Goal: Communication & Community: Answer question/provide support

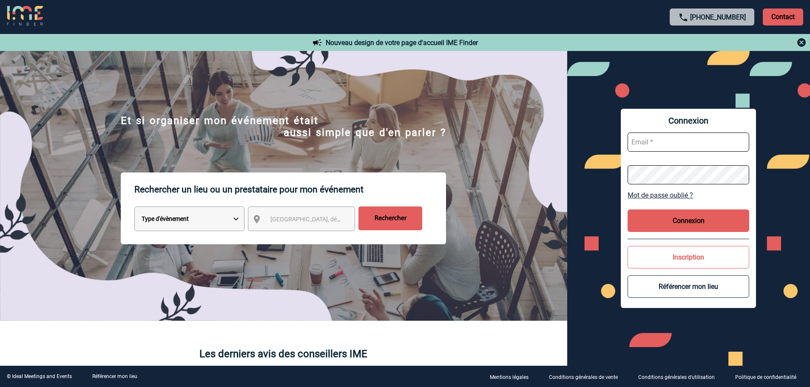
drag, startPoint x: 658, startPoint y: 147, endPoint x: 658, endPoint y: 142, distance: 4.7
click at [658, 147] on input "text" at bounding box center [689, 142] width 122 height 19
type input "aurore.rosenpik@macif.fr"
click at [693, 217] on button "Connexion" at bounding box center [689, 221] width 122 height 23
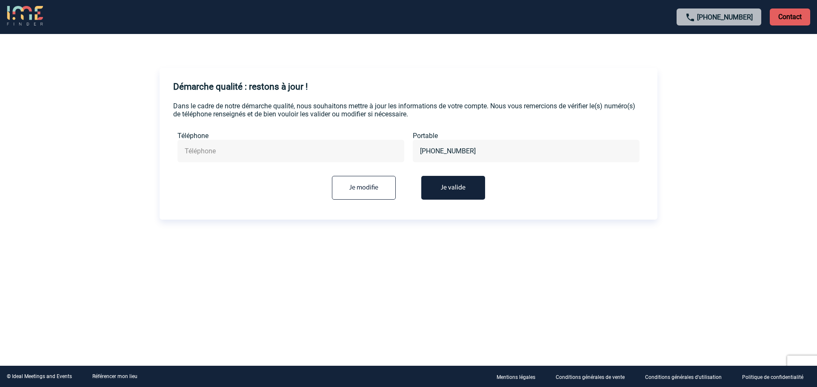
click at [453, 188] on button "Je valide" at bounding box center [453, 188] width 64 height 24
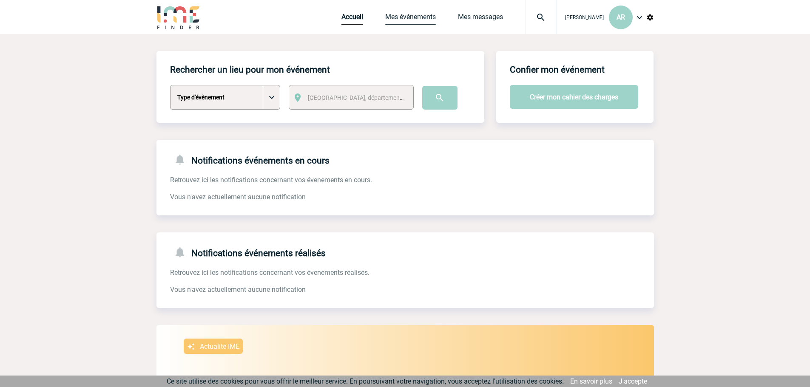
click at [416, 21] on link "Mes événements" at bounding box center [410, 19] width 51 height 12
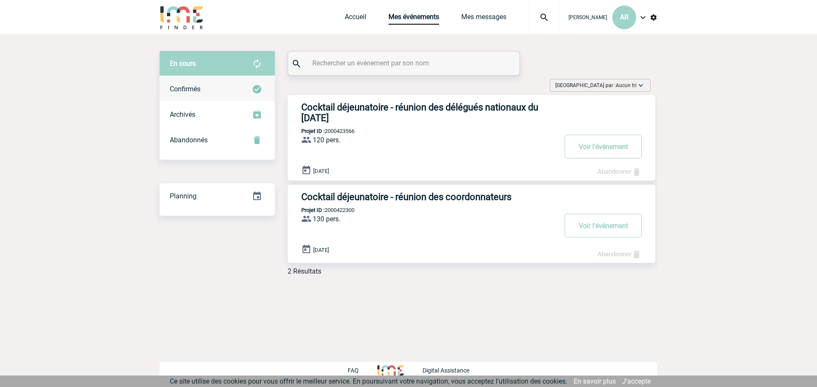
click at [221, 88] on div "Confirmés" at bounding box center [216, 90] width 115 height 26
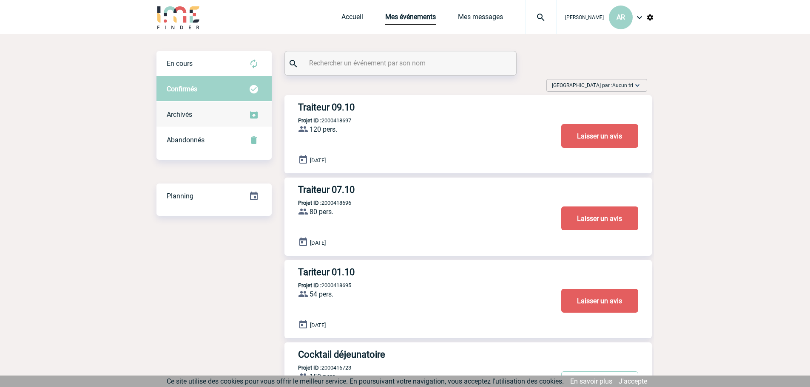
click at [196, 119] on div "Archivés" at bounding box center [214, 115] width 115 height 26
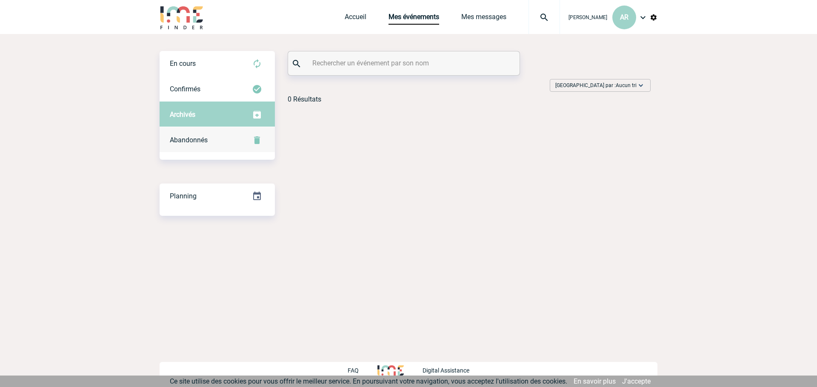
click at [205, 151] on div "Abandonnés" at bounding box center [216, 141] width 115 height 26
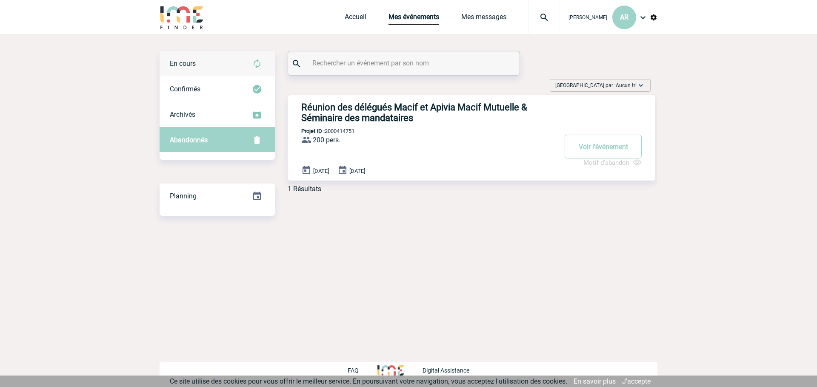
click at [200, 62] on div "En cours" at bounding box center [216, 64] width 115 height 26
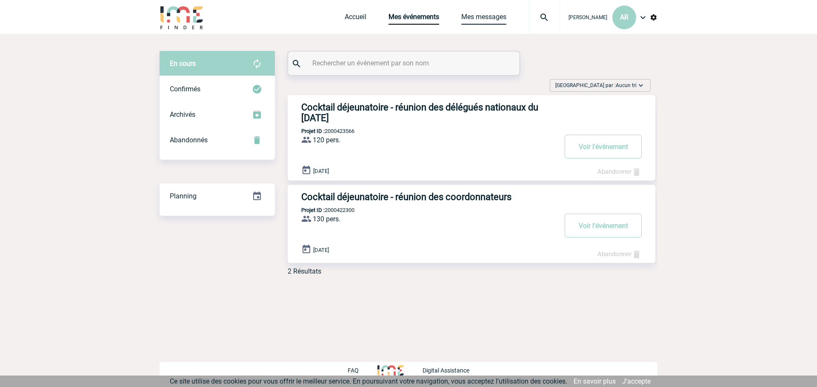
click at [475, 20] on link "Mes messages" at bounding box center [483, 19] width 45 height 12
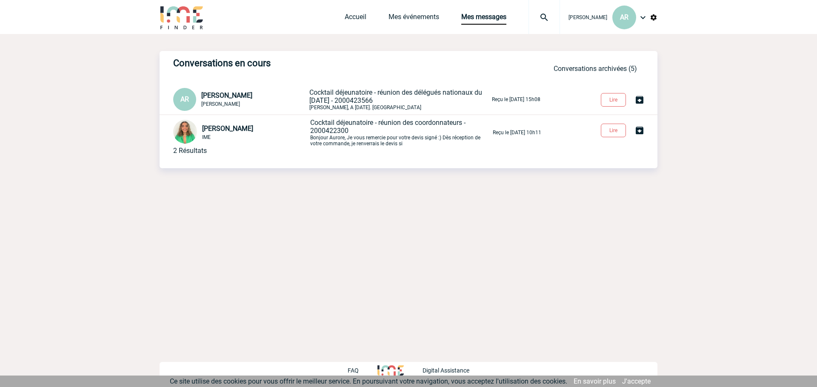
click at [643, 17] on img at bounding box center [643, 17] width 10 height 10
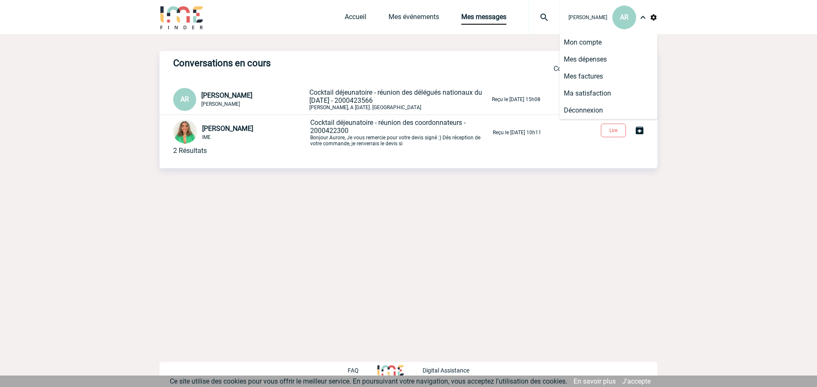
click at [655, 17] on img at bounding box center [653, 18] width 8 height 8
click at [717, 65] on body "Aurore ROSENPIK AR Accueil Mes événements" at bounding box center [408, 193] width 817 height 387
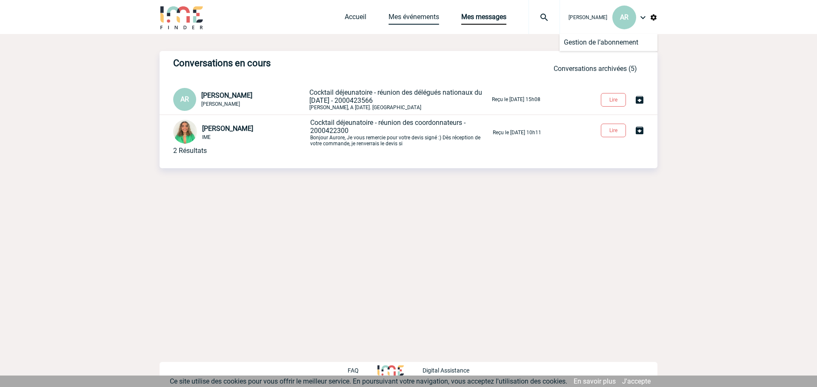
click at [398, 18] on link "Mes événements" at bounding box center [413, 19] width 51 height 12
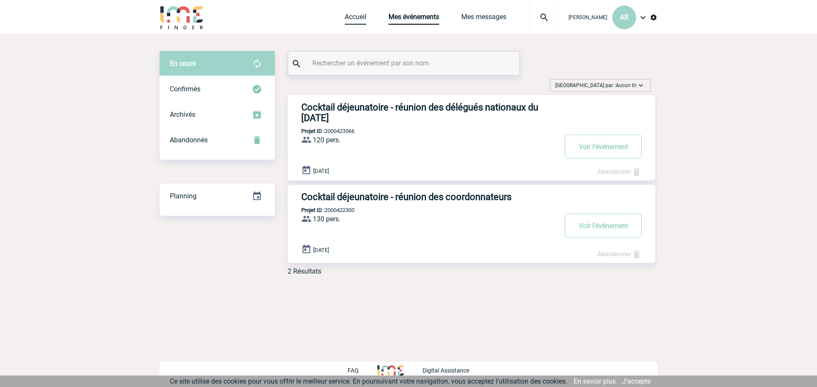
click at [351, 21] on link "Accueil" at bounding box center [356, 19] width 22 height 12
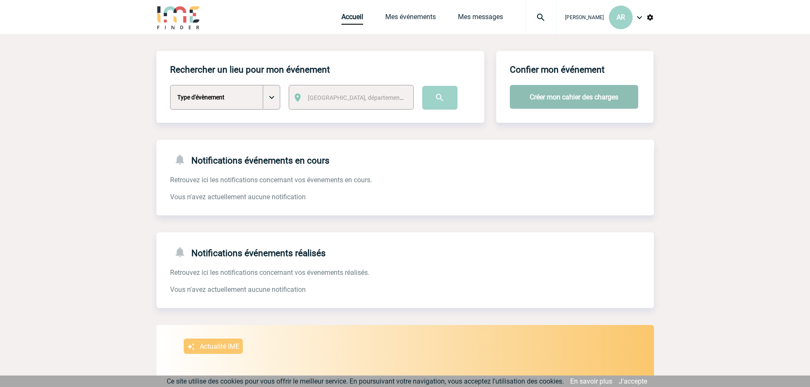
click at [586, 100] on button "Créer mon cahier des charges" at bounding box center [574, 97] width 128 height 24
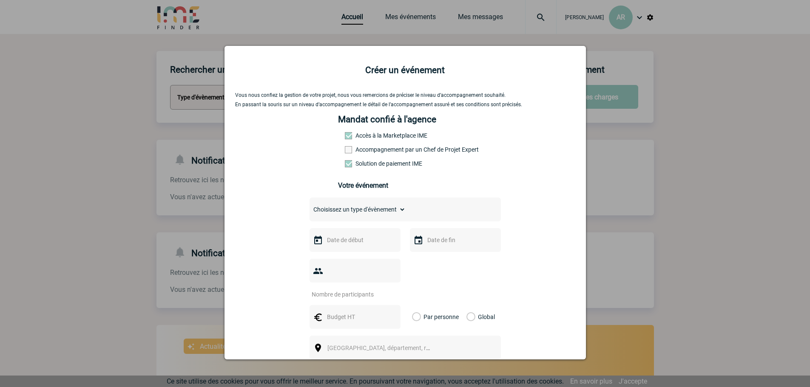
click at [685, 184] on div at bounding box center [405, 193] width 810 height 387
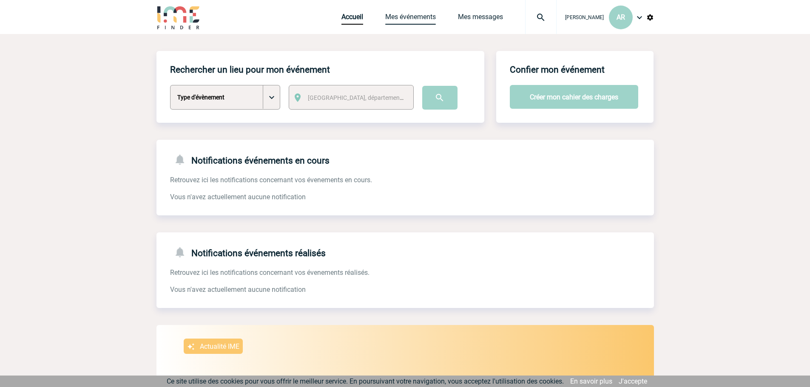
click at [399, 15] on link "Mes événements" at bounding box center [410, 19] width 51 height 12
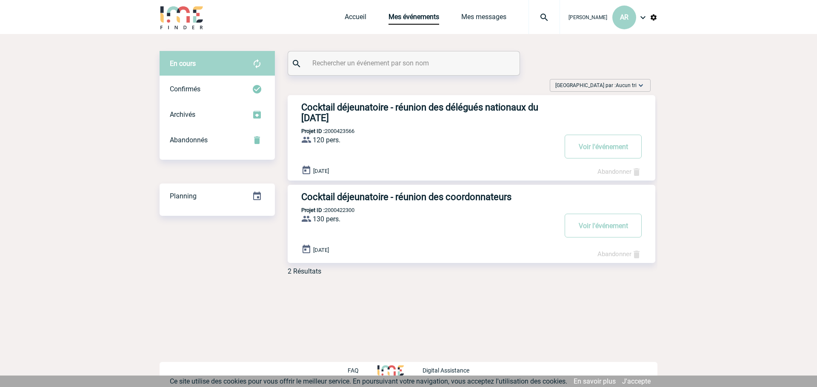
click at [343, 194] on h3 "Cocktail déjeunatoire - réunion des coordonnateurs" at bounding box center [428, 197] width 255 height 11
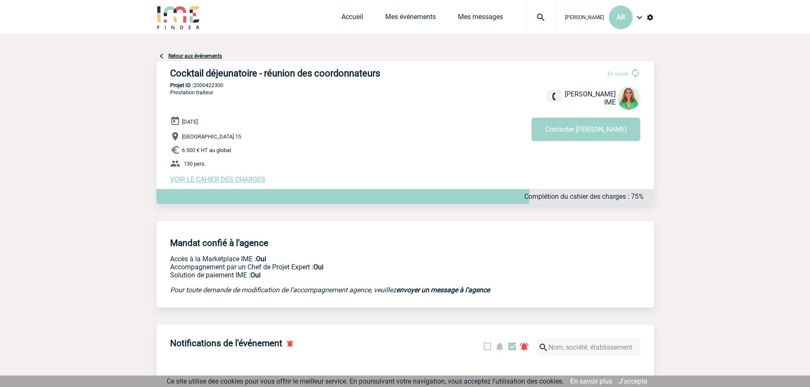
click at [197, 182] on span "VOIR LE CAHIER DES CHARGES" at bounding box center [217, 180] width 95 height 8
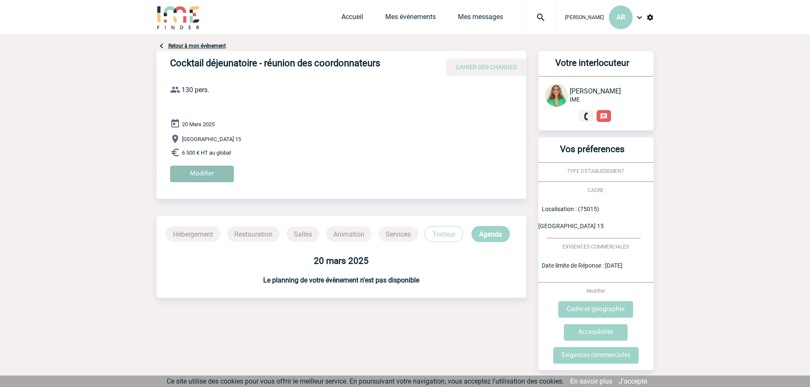
click at [191, 171] on input "Modifier" at bounding box center [202, 174] width 64 height 17
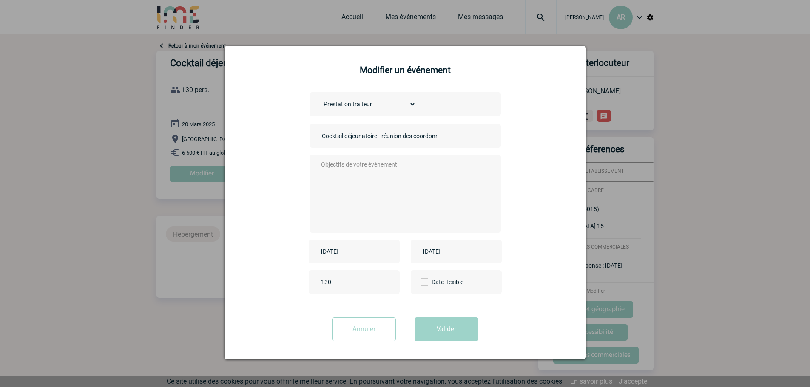
scroll to position [1, 0]
click at [368, 333] on input "Annuler" at bounding box center [364, 329] width 64 height 24
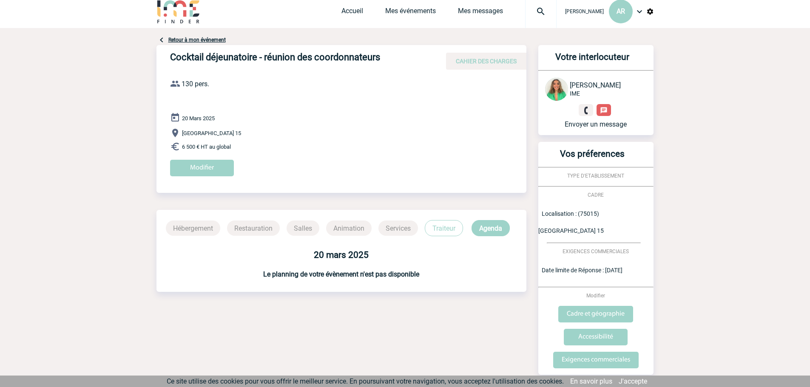
scroll to position [0, 0]
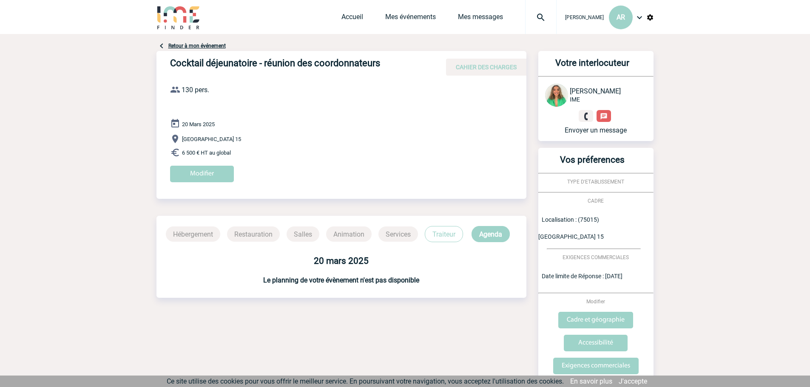
click at [162, 48] on img at bounding box center [162, 46] width 10 height 10
click at [176, 47] on link "Retour à mon événement" at bounding box center [196, 46] width 57 height 6
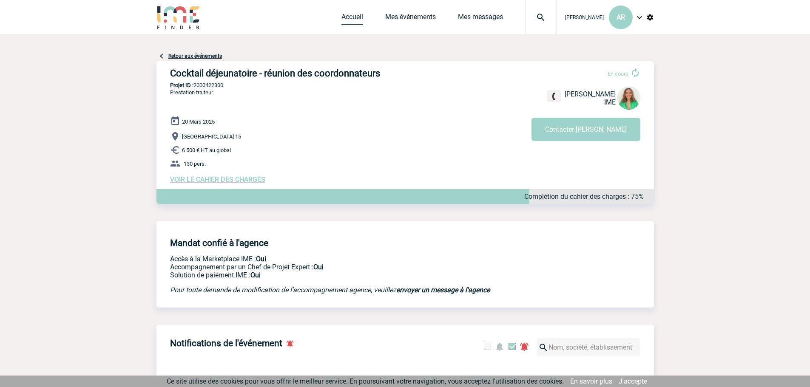
click at [351, 18] on link "Accueil" at bounding box center [353, 19] width 22 height 12
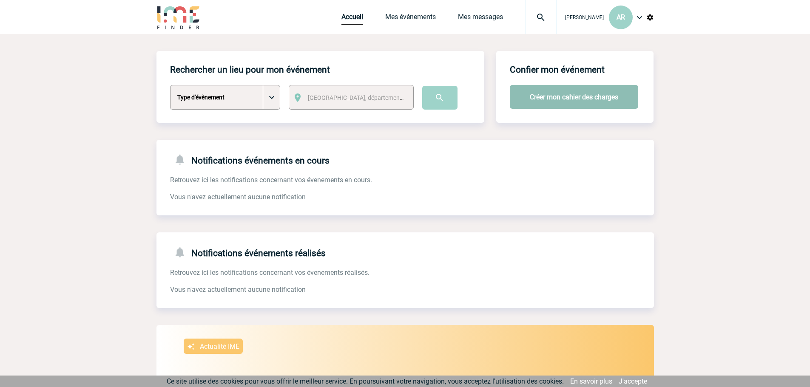
click at [619, 104] on button "Créer mon cahier des charges" at bounding box center [574, 97] width 128 height 24
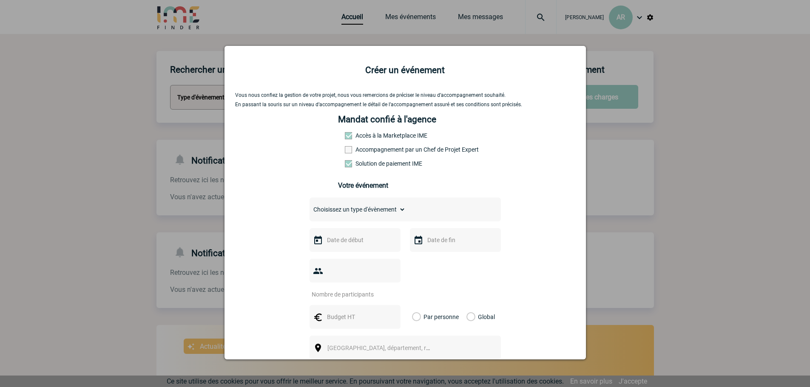
click at [347, 151] on span at bounding box center [348, 149] width 7 height 7
click at [0, 0] on input "Accompagnement par un Chef de Projet Expert" at bounding box center [0, 0] width 0 height 0
click at [396, 133] on div "Mandat confié à l'agence Accès à la Marketplace IME Accompagnement par un Chef …" at bounding box center [405, 155] width 134 height 83
click at [382, 138] on label "Accès à la Marketplace IME" at bounding box center [363, 135] width 37 height 7
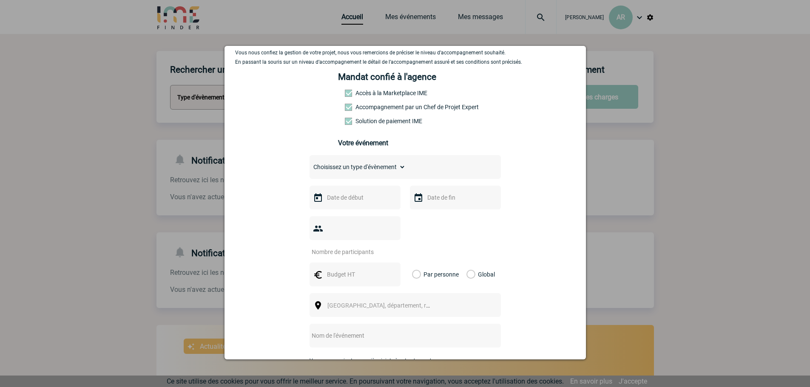
click at [397, 169] on select "Choisissez un type d'évènement Séminaire avec nuitée Séminaire sans nuitée Repa…" at bounding box center [358, 167] width 96 height 12
select select "5"
click at [310, 163] on select "Choisissez un type d'évènement Séminaire avec nuitée Séminaire sans nuitée Repa…" at bounding box center [358, 167] width 96 height 12
click at [337, 201] on input "text" at bounding box center [354, 197] width 59 height 11
click at [433, 218] on link "Suivant" at bounding box center [431, 214] width 13 height 13
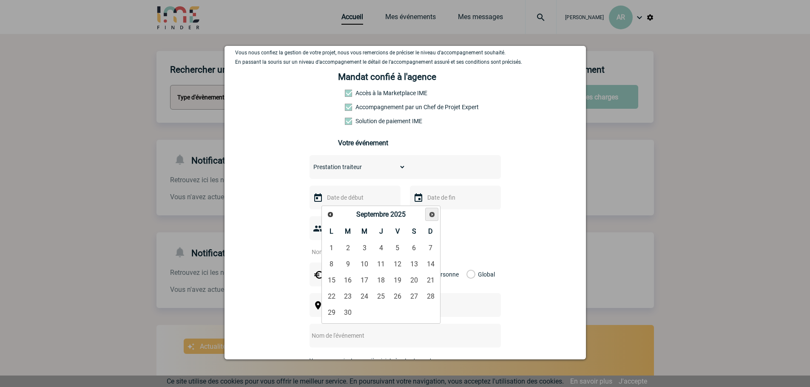
click at [433, 218] on link "Suivant" at bounding box center [431, 214] width 13 height 13
click at [379, 263] on link "9" at bounding box center [381, 264] width 16 height 15
type input "09-10-2025"
click at [439, 199] on input "text" at bounding box center [454, 197] width 59 height 11
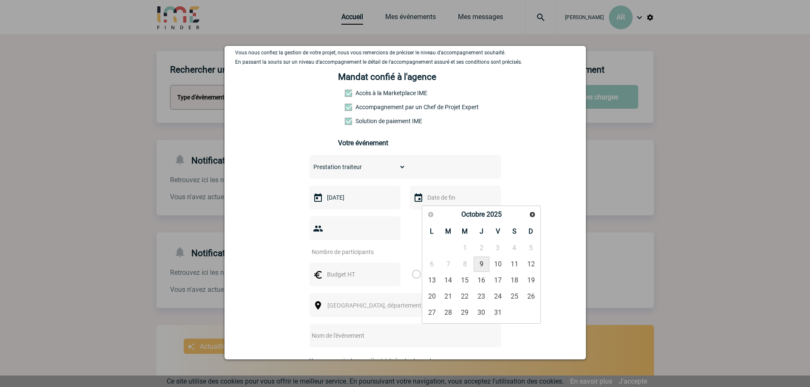
click at [482, 267] on link "9" at bounding box center [482, 264] width 16 height 15
type input "09-10-2025"
click at [336, 247] on input "number" at bounding box center [350, 252] width 80 height 11
type input "135"
click at [339, 269] on input "text" at bounding box center [354, 274] width 59 height 11
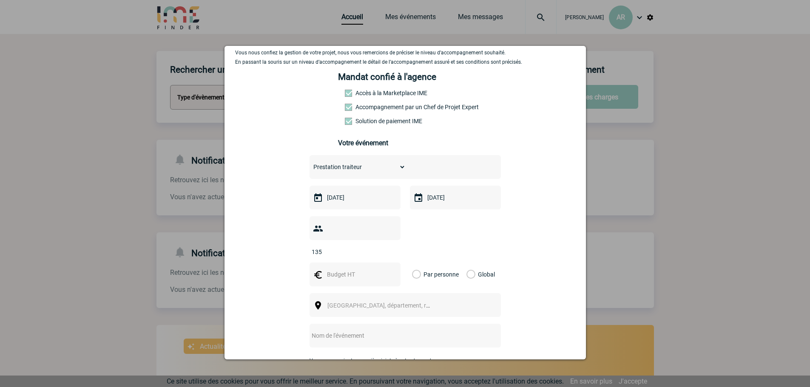
click at [414, 263] on label "Par personne" at bounding box center [416, 275] width 9 height 24
click at [0, 0] on input "Par personne" at bounding box center [0, 0] width 0 height 0
click at [357, 269] on input "text" at bounding box center [354, 274] width 59 height 11
click at [325, 269] on input "text" at bounding box center [354, 274] width 59 height 11
click at [533, 299] on div "Vous nous confiez la gestion de votre projet, nous vous remercions de préciser …" at bounding box center [405, 244] width 340 height 388
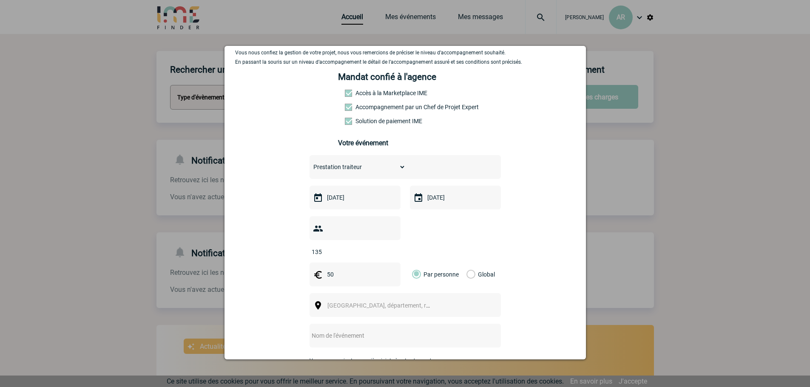
drag, startPoint x: 325, startPoint y: 263, endPoint x: 333, endPoint y: 262, distance: 8.1
click at [333, 269] on input "50" at bounding box center [354, 274] width 59 height 11
type input "45"
click at [514, 274] on div "Vous nous confiez la gestion de votre projet, nous vous remercions de préciser …" at bounding box center [405, 244] width 340 height 388
click at [363, 300] on span "Ville, département, région..." at bounding box center [382, 306] width 117 height 12
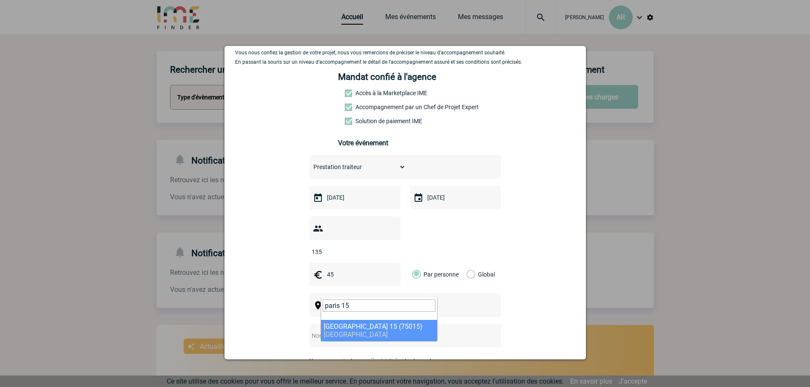
type input "paris 15"
select select "18"
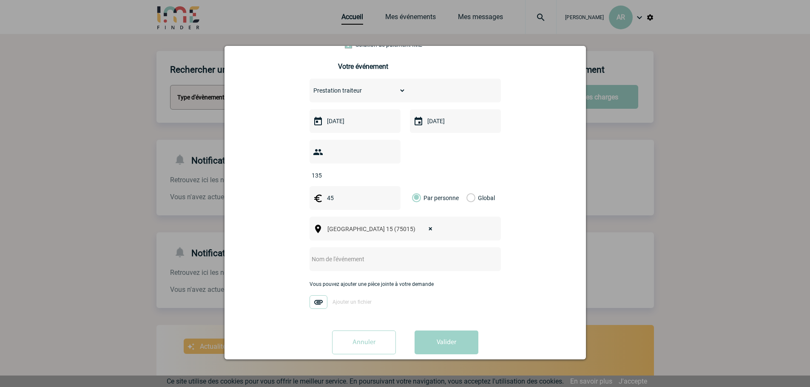
scroll to position [120, 0]
click at [328, 253] on input "text" at bounding box center [394, 258] width 169 height 11
click at [447, 253] on input "Cocktail déjeunatoire - réunion des coordonnateurs" at bounding box center [394, 258] width 169 height 11
type input "Cocktail déjeunatoire - réunion des coordonnateurs du [DATE]"
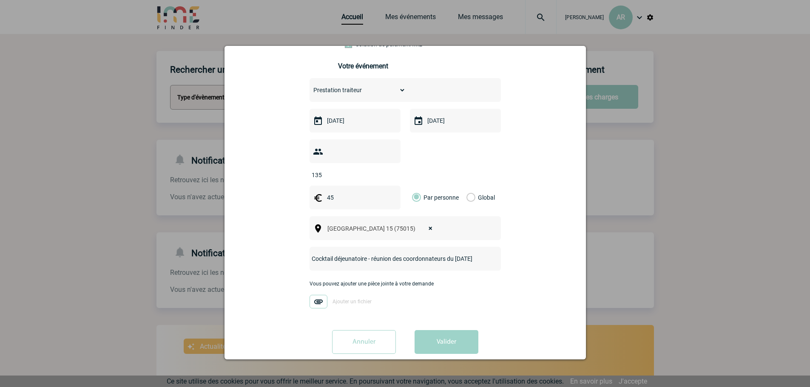
click at [316, 295] on img at bounding box center [319, 302] width 18 height 14
click at [0, 0] on input "Ajouter un fichier" at bounding box center [0, 0] width 0 height 0
click at [350, 192] on input "45" at bounding box center [354, 197] width 59 height 11
click at [537, 249] on div "Vous nous confiez la gestion de votre projet, nous vous remercions de préciser …" at bounding box center [405, 167] width 340 height 388
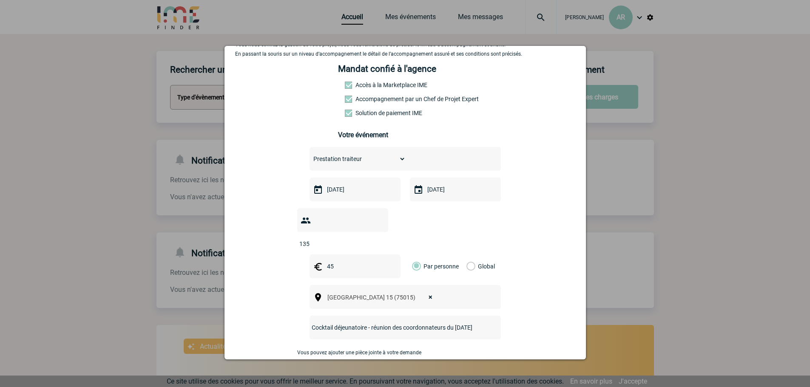
scroll to position [120, 0]
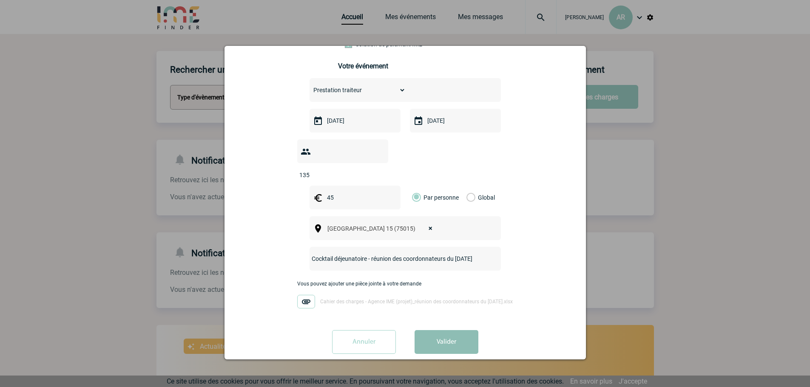
click at [440, 331] on button "Valider" at bounding box center [447, 342] width 64 height 24
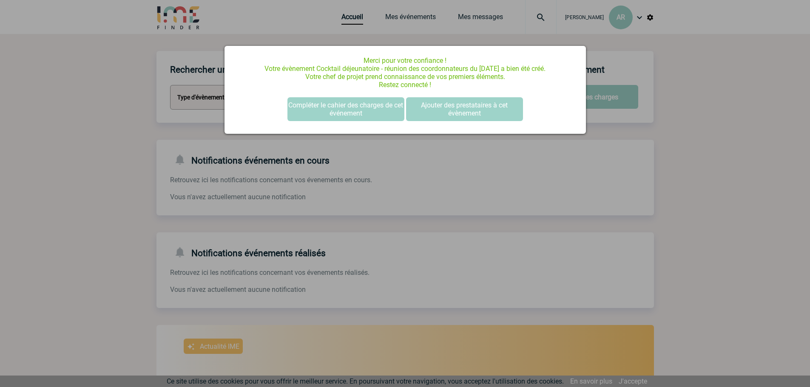
click at [685, 168] on div at bounding box center [405, 193] width 810 height 387
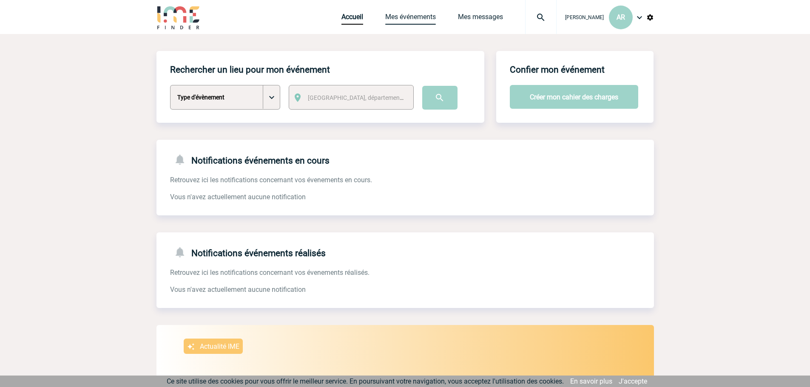
click at [407, 14] on link "Mes événements" at bounding box center [410, 19] width 51 height 12
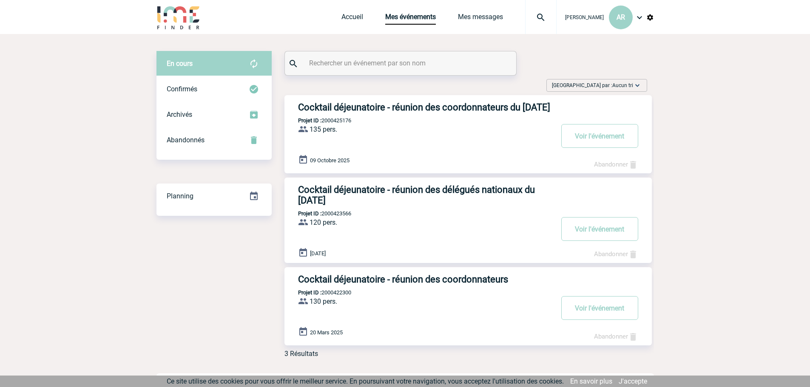
click at [374, 199] on h3 "Cocktail déjeunatoire - réunion des délégués nationaux du [DATE]" at bounding box center [425, 195] width 255 height 21
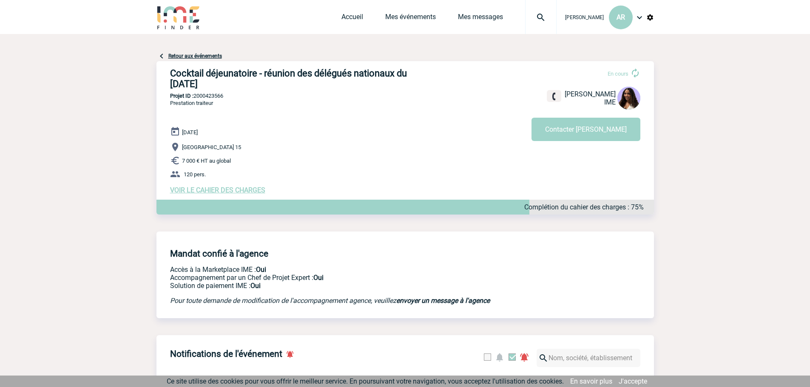
click at [177, 55] on link "Retour aux événements" at bounding box center [195, 56] width 54 height 6
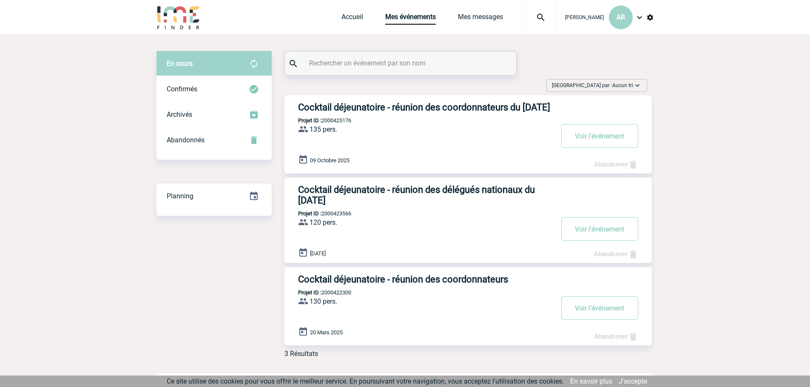
click at [634, 83] on img at bounding box center [637, 85] width 9 height 9
click at [736, 157] on body "[PERSON_NAME] AR Accueil Mes événements" at bounding box center [405, 199] width 810 height 399
click at [689, 140] on body "[PERSON_NAME] AR Accueil Mes événements" at bounding box center [405, 199] width 810 height 399
click at [350, 20] on link "Accueil" at bounding box center [353, 19] width 22 height 12
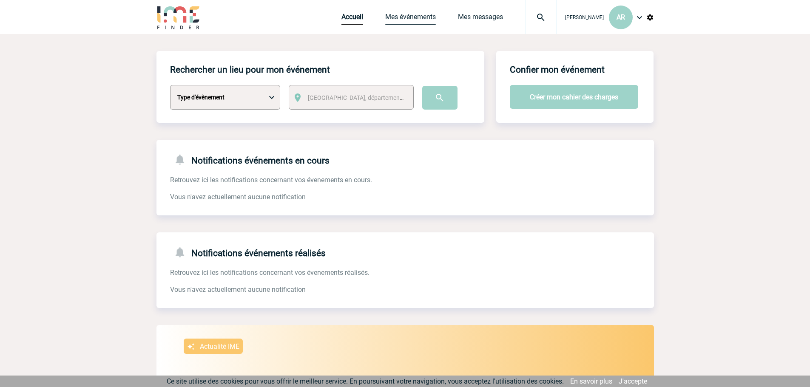
click at [425, 14] on link "Mes événements" at bounding box center [410, 19] width 51 height 12
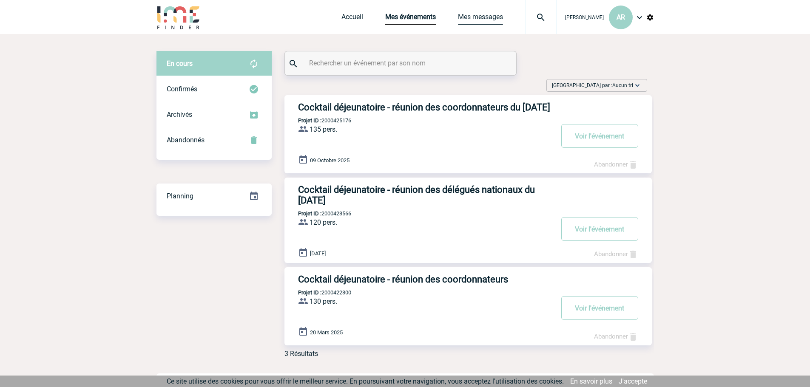
click at [501, 20] on link "Mes messages" at bounding box center [480, 19] width 45 height 12
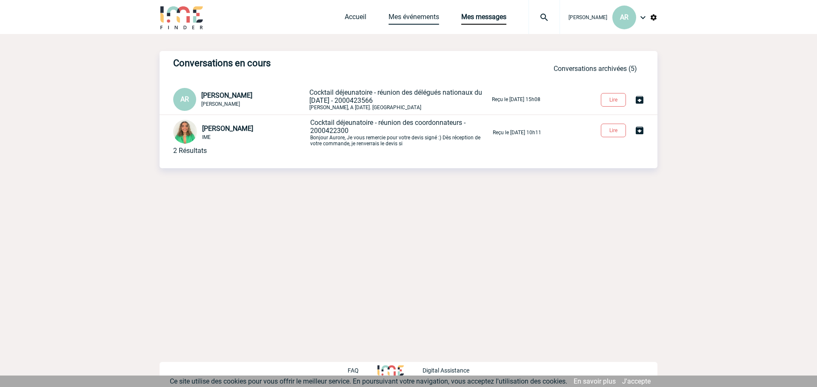
click at [413, 21] on link "Mes événements" at bounding box center [413, 19] width 51 height 12
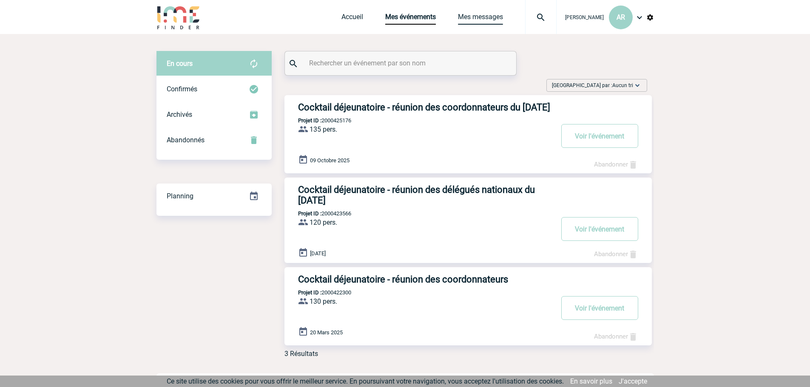
click at [467, 23] on link "Mes messages" at bounding box center [480, 19] width 45 height 12
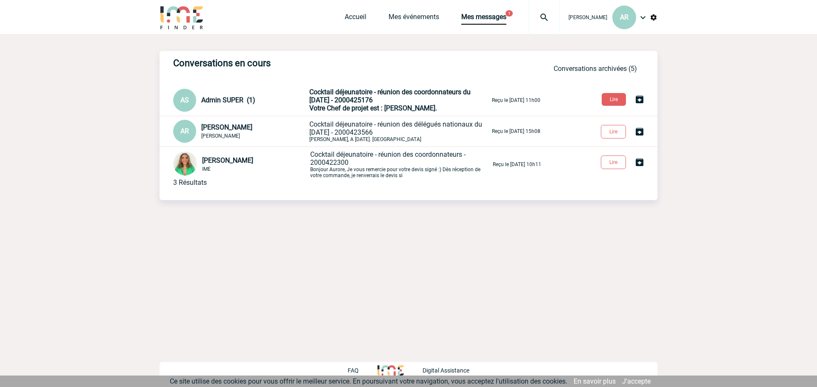
click at [349, 104] on span "Cocktail déjeunatoire - réunion des coordonnateurs du 9 octobre 2025 - 20004251…" at bounding box center [389, 96] width 161 height 16
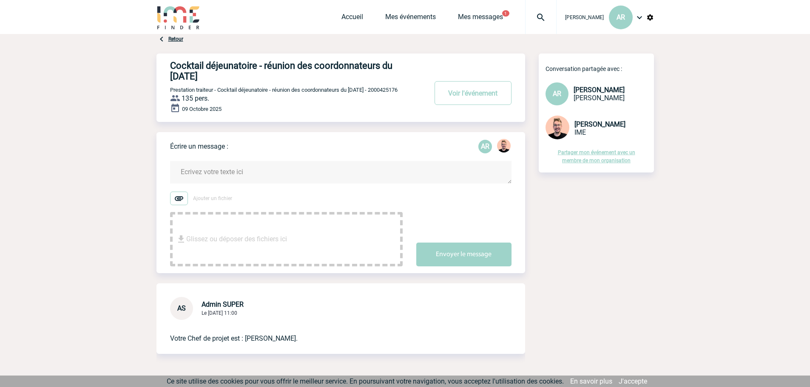
click at [457, 34] on div "Accueil Mes événements Mes messages 1 Projet, client Projet, client" at bounding box center [449, 17] width 215 height 34
click at [467, 18] on link "Mes messages" at bounding box center [480, 19] width 45 height 12
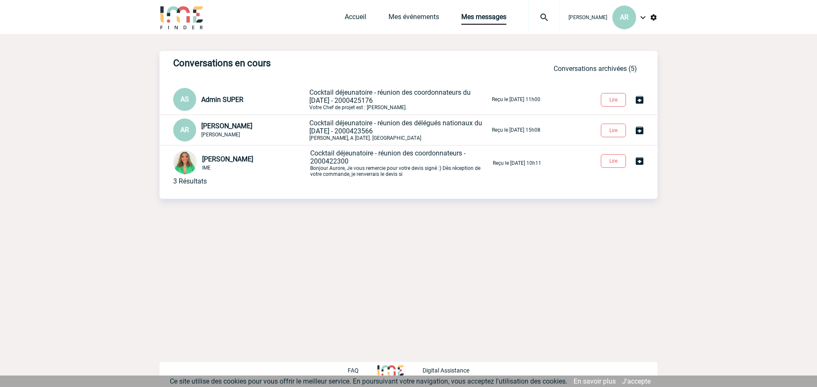
click at [372, 101] on span "Cocktail déjeunatoire - réunion des coordonnateurs du [DATE] - 2000425176" at bounding box center [389, 96] width 161 height 16
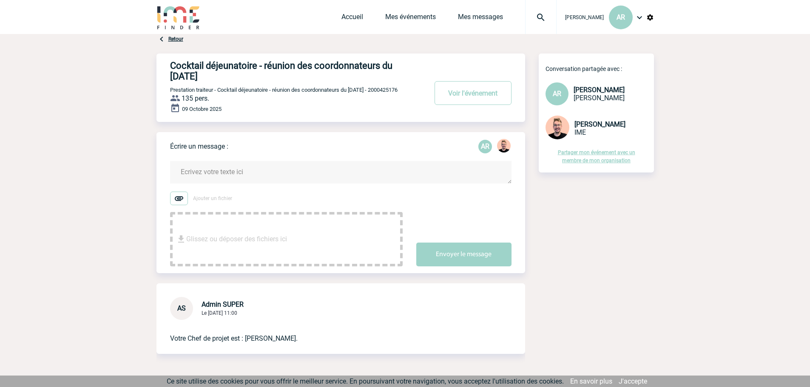
click at [169, 38] on link "Retour" at bounding box center [175, 39] width 15 height 6
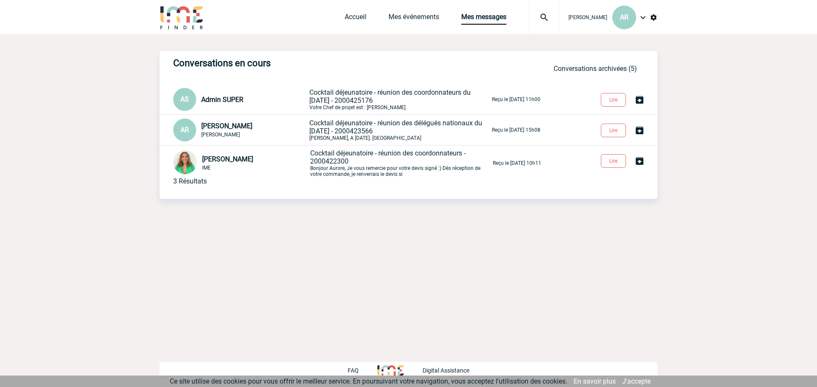
click at [339, 128] on span "Cocktail déjeunatoire - réunion des délégués nationaux du 27 mai 2025 - 2000423…" at bounding box center [395, 127] width 173 height 16
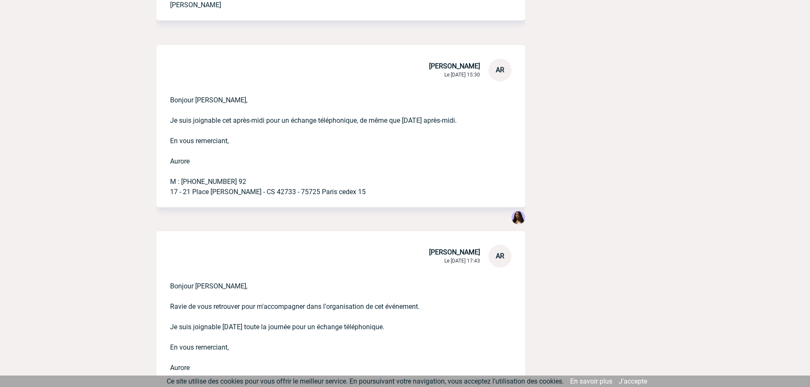
scroll to position [917, 0]
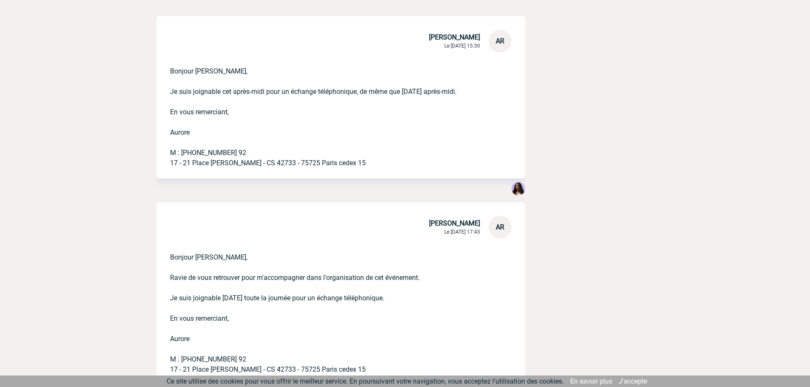
drag, startPoint x: 171, startPoint y: 80, endPoint x: 363, endPoint y: 169, distance: 212.0
click at [363, 168] on p "Bonjour [PERSON_NAME], Je suis joignable cet après-midi pour un échange télépho…" at bounding box center [329, 111] width 318 height 116
copy p "Bonjour [PERSON_NAME], Je suis joignable cet après-midi pour un échange télépho…"
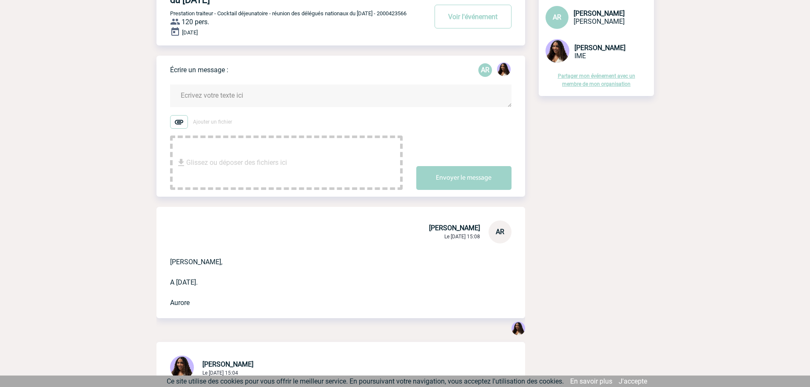
scroll to position [0, 0]
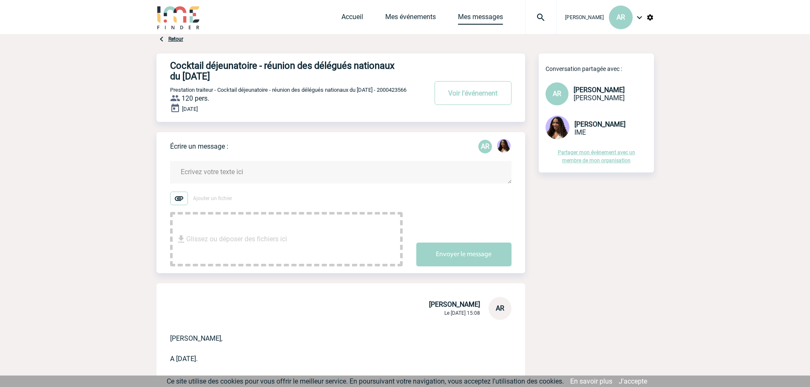
click at [468, 24] on link "Mes messages" at bounding box center [480, 19] width 45 height 12
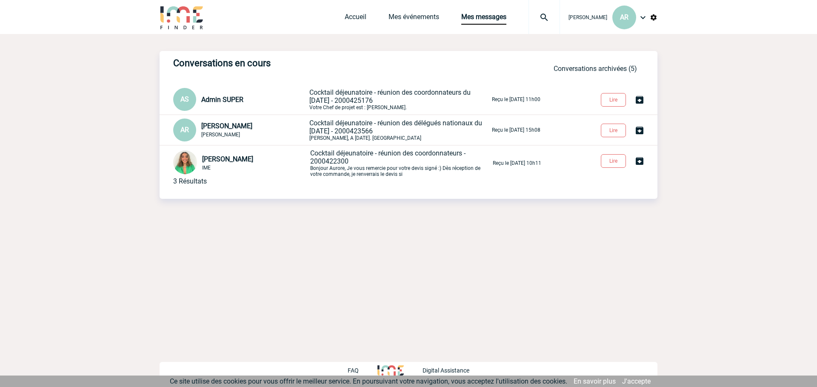
click at [337, 98] on span "Cocktail déjeunatoire - réunion des coordonnateurs du 9 octobre 2025 - 20004251…" at bounding box center [389, 96] width 161 height 16
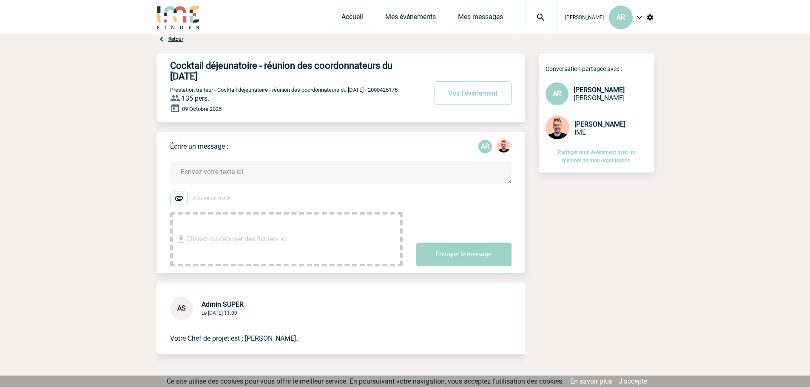
scroll to position [37, 0]
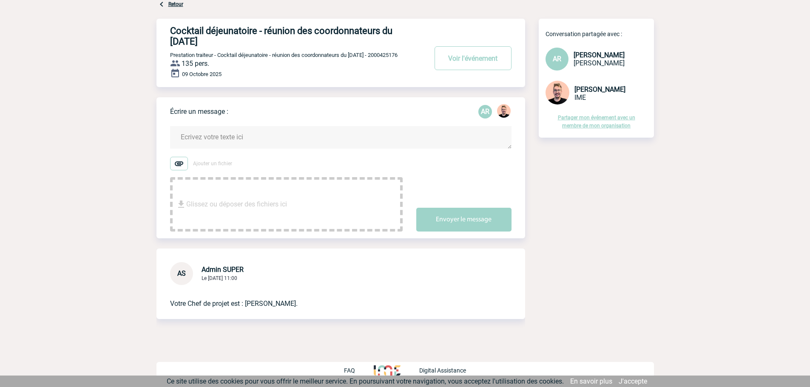
click at [242, 133] on textarea at bounding box center [341, 137] width 342 height 23
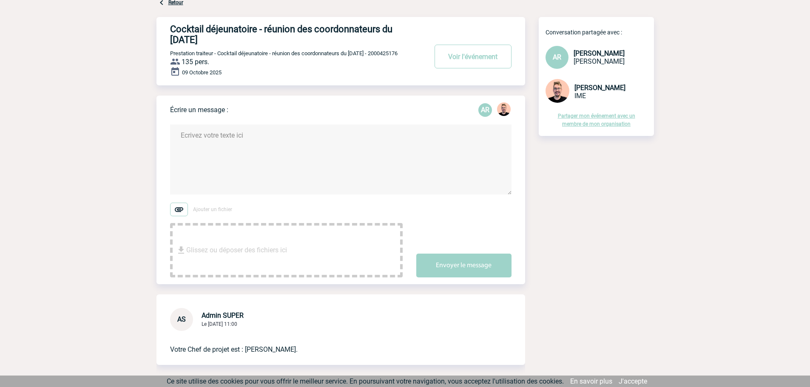
paste textarea "Bonjour Jessica, Je suis joignable cet après-midi pour un échange téléphonique,…"
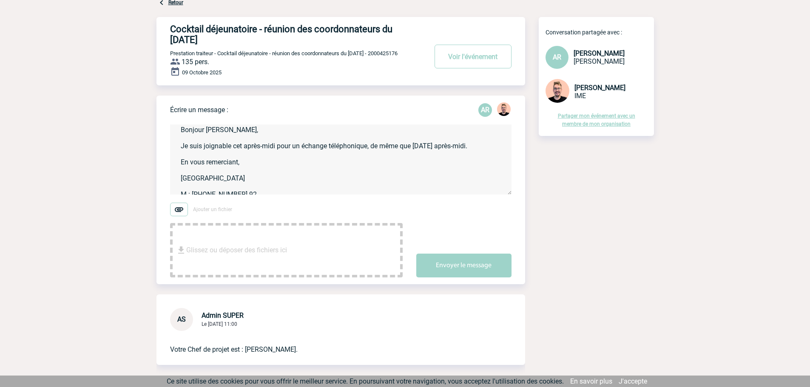
scroll to position [0, 0]
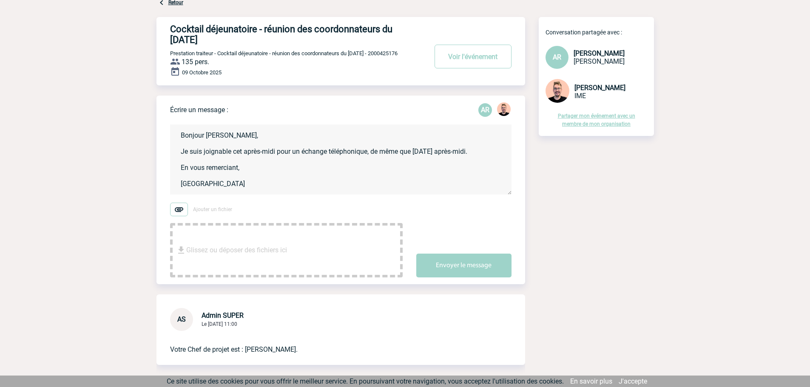
click at [227, 137] on textarea "Bonjour Jessica, Je suis joignable cet après-midi pour un échange téléphonique,…" at bounding box center [341, 160] width 342 height 70
click at [240, 155] on textarea "Bonjour Stefan, Je suis joignable cet après-midi pour un échange téléphonique, …" at bounding box center [341, 160] width 342 height 70
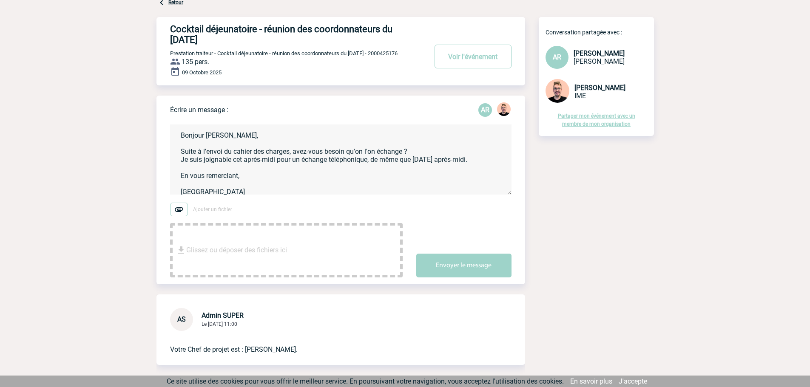
drag, startPoint x: 182, startPoint y: 160, endPoint x: 482, endPoint y: 159, distance: 299.4
click at [482, 159] on textarea "Bonjour Stefan, Suite à l'envoi du cahier des charges, avez-vous besoin qu'on l…" at bounding box center [341, 160] width 342 height 70
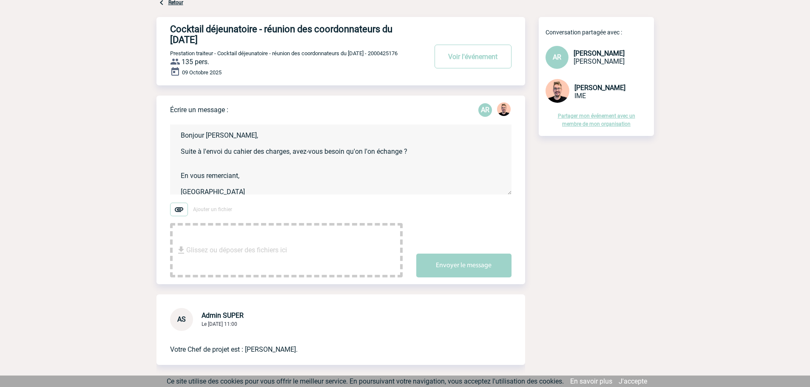
type textarea "Bonjour Stefan, Suite à l'envoi du cahier des charges, avez-vous besoin qu'on l…"
click at [168, 4] on link "Retour" at bounding box center [175, 3] width 15 height 6
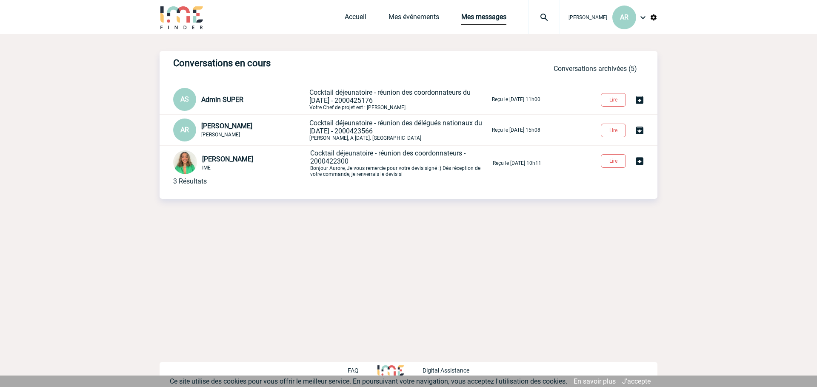
click at [349, 155] on span "Cocktail déjeunatoire - réunion des coordonnateurs - 2000422300" at bounding box center [387, 157] width 155 height 16
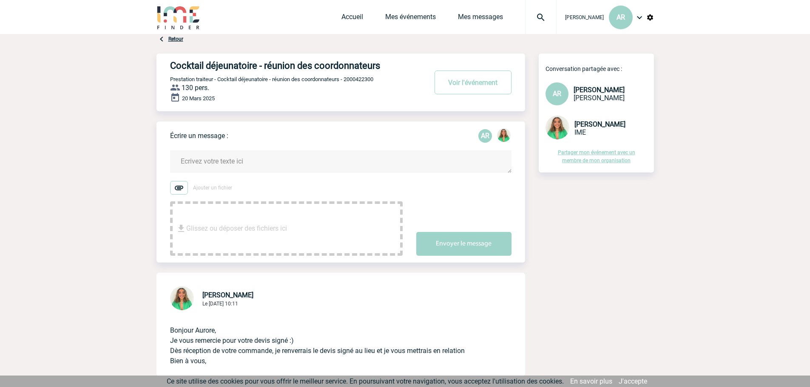
click at [176, 34] on div at bounding box center [179, 18] width 44 height 36
click at [175, 37] on link "Retour" at bounding box center [175, 39] width 15 height 6
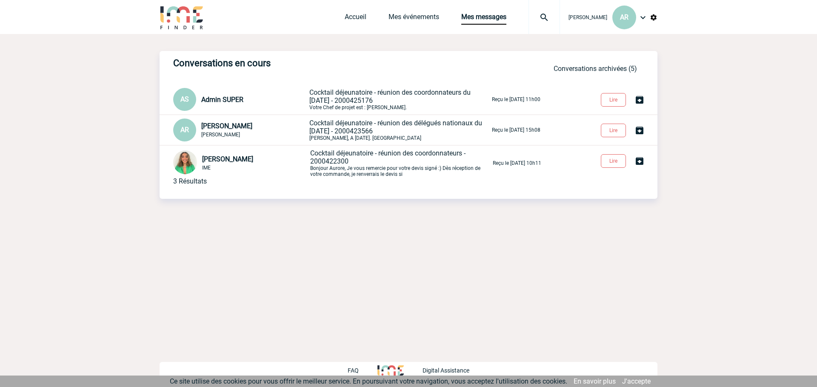
click at [342, 95] on span "Cocktail déjeunatoire - réunion des coordonnateurs du [DATE] - 2000425176" at bounding box center [389, 96] width 161 height 16
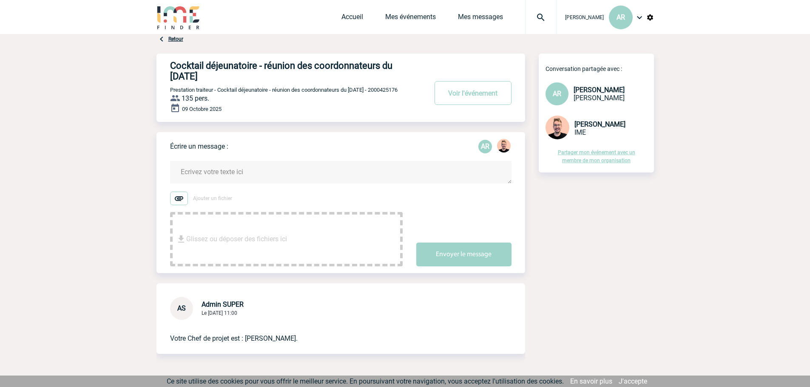
click at [223, 175] on textarea at bounding box center [341, 172] width 342 height 23
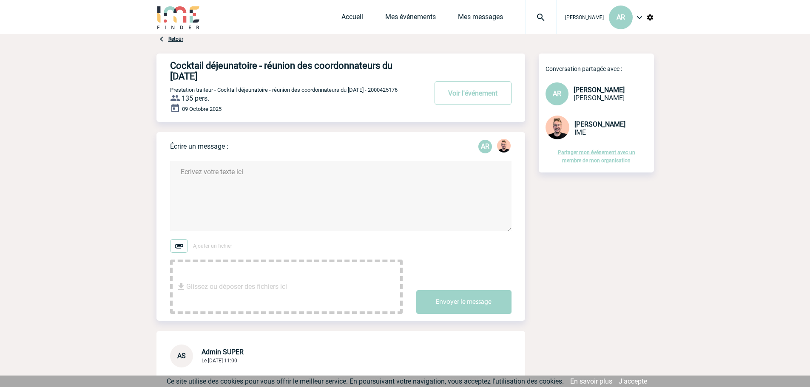
paste textarea "Bonjour [PERSON_NAME], Je suis joignable cet après-midi pour un échange télépho…"
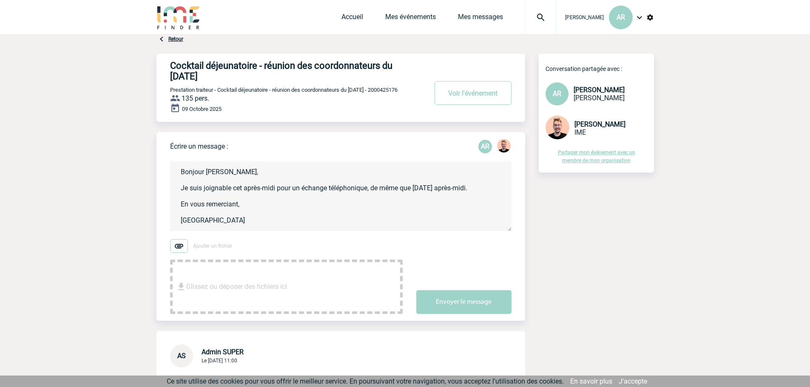
click at [229, 174] on textarea "Bonjour [PERSON_NAME], Je suis joignable cet après-midi pour un échange télépho…" at bounding box center [341, 196] width 342 height 70
click at [231, 175] on textarea "Bonjour [PERSON_NAME], Je suis joignable cet après-midi pour un échange télépho…" at bounding box center [341, 196] width 342 height 70
click at [314, 191] on textarea "Bonjour [PERSON_NAME], Suite à l'envoi du cahier des charges, souhaitez-vous un…" at bounding box center [341, 196] width 342 height 70
drag, startPoint x: 314, startPoint y: 191, endPoint x: 484, endPoint y: 186, distance: 169.8
click at [484, 186] on textarea "Bonjour [PERSON_NAME], Suite à l'envoi du cahier des charges, souhaitez-vous un…" at bounding box center [341, 196] width 342 height 70
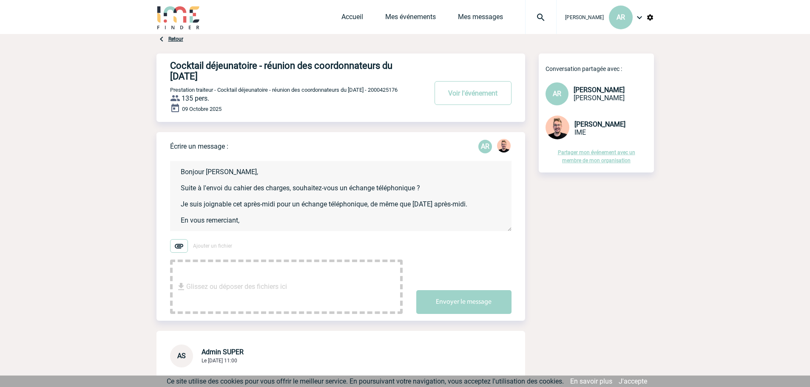
drag, startPoint x: 181, startPoint y: 205, endPoint x: 483, endPoint y: 210, distance: 301.6
click at [483, 210] on textarea "Bonjour [PERSON_NAME], Suite à l'envoi du cahier des charges, souhaitez-vous un…" at bounding box center [341, 196] width 342 height 70
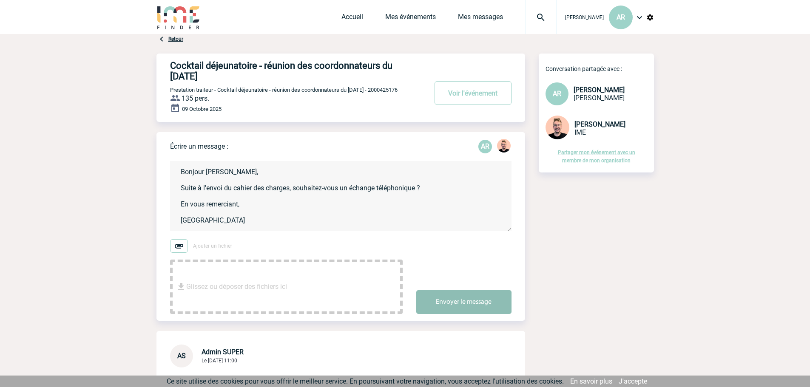
type textarea "Bonjour [PERSON_NAME], Suite à l'envoi du cahier des charges, souhaitez-vous un…"
click at [461, 306] on button "Envoyer le message" at bounding box center [463, 302] width 95 height 24
